Goal: Find specific page/section: Find specific page/section

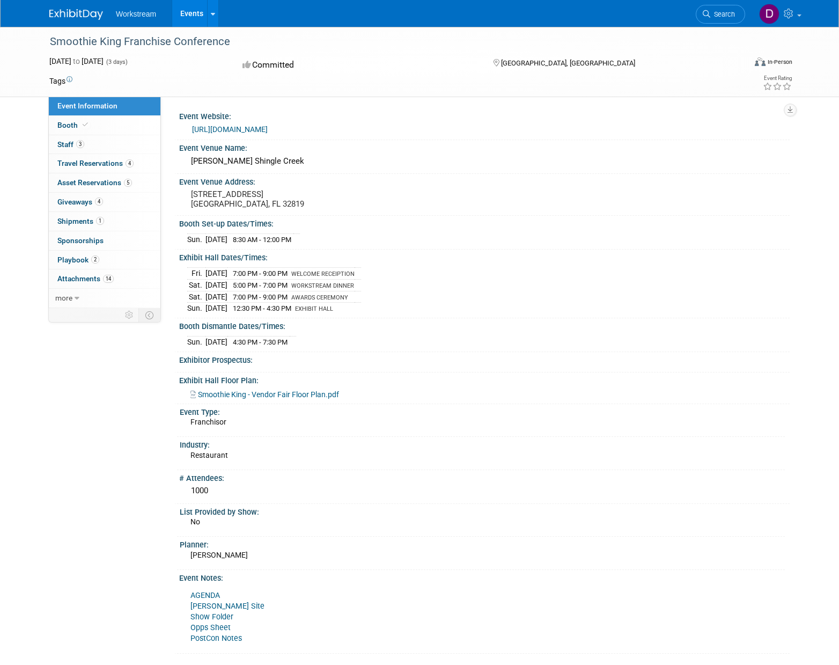
click at [134, 13] on span "Workstream" at bounding box center [136, 14] width 40 height 9
click at [192, 17] on link "Events" at bounding box center [191, 13] width 39 height 27
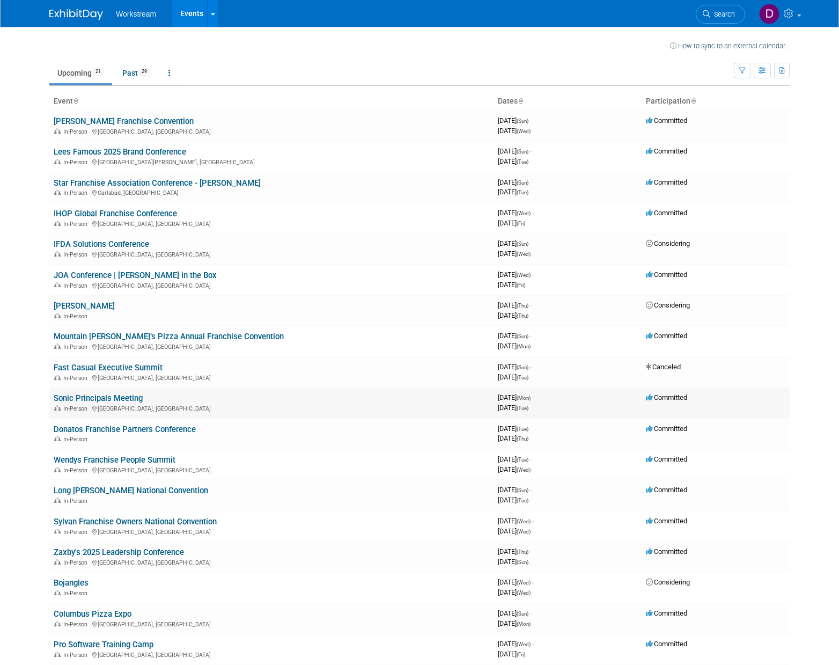
click at [106, 398] on link "Sonic Principals Meeting" at bounding box center [98, 398] width 89 height 10
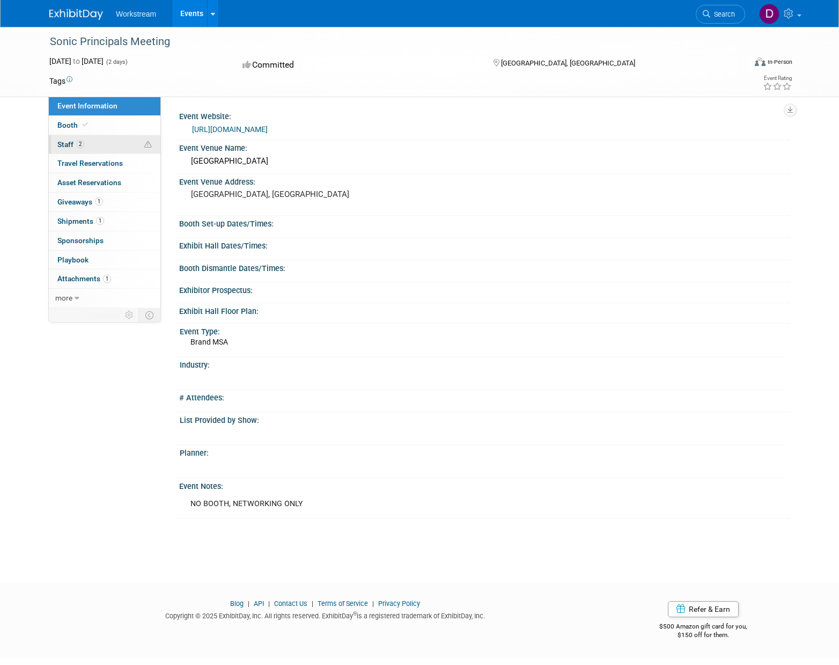
click at [129, 142] on link "2 Staff 2" at bounding box center [105, 144] width 112 height 19
